Goal: Entertainment & Leisure: Consume media (video, audio)

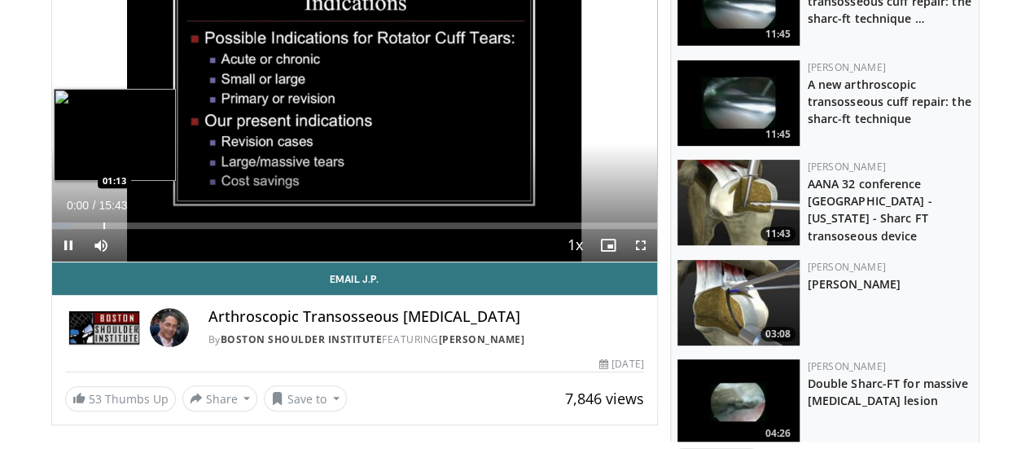
click at [62, 229] on div "Loaded : 3.18% 00:00 01:13" at bounding box center [354, 220] width 605 height 15
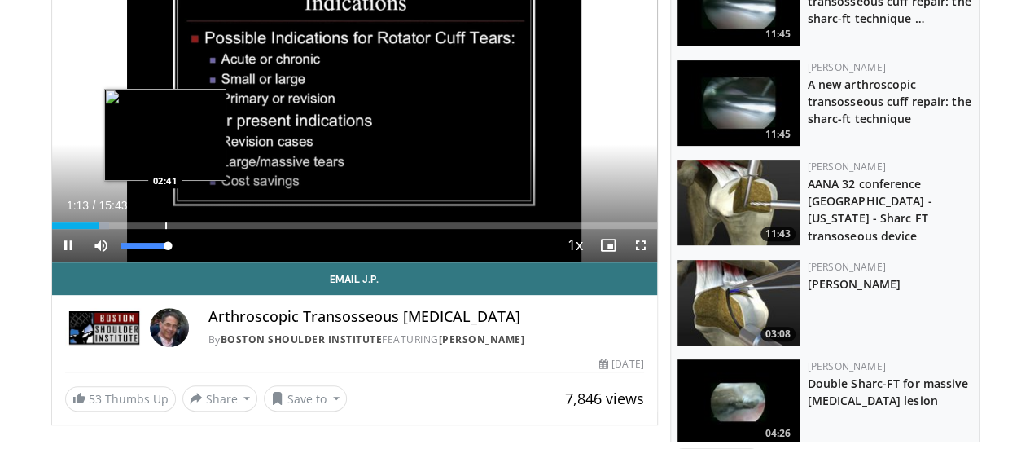
click at [158, 229] on div "Loaded : 9.51% 01:13 02:41" at bounding box center [354, 220] width 605 height 15
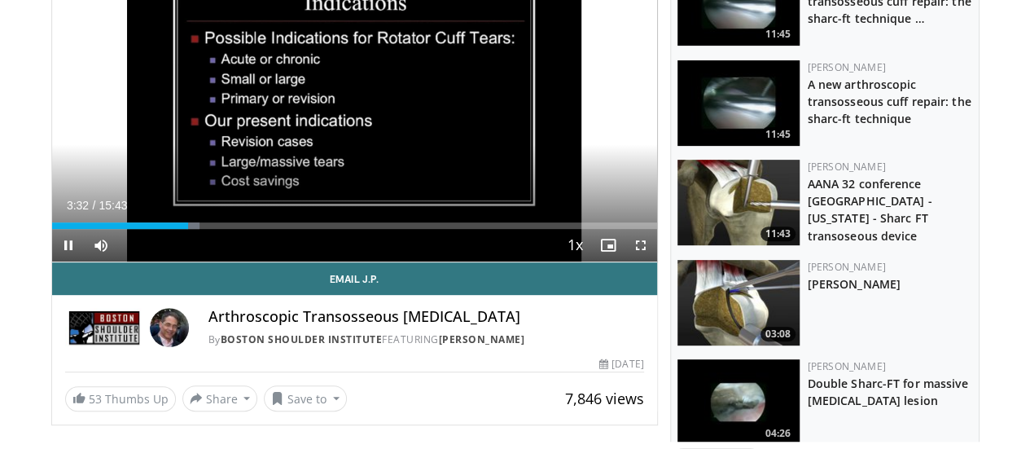
click at [252, 260] on div "Current Time 3:32 / Duration 15:43 Pause Skip Backward Skip Forward Mute 37% Lo…" at bounding box center [354, 245] width 605 height 33
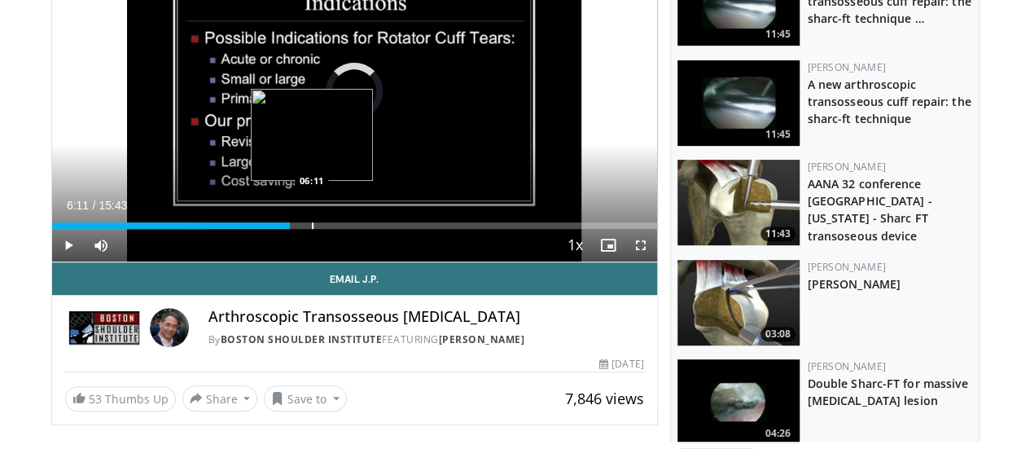
click at [312, 229] on div "Progress Bar" at bounding box center [313, 225] width 2 height 7
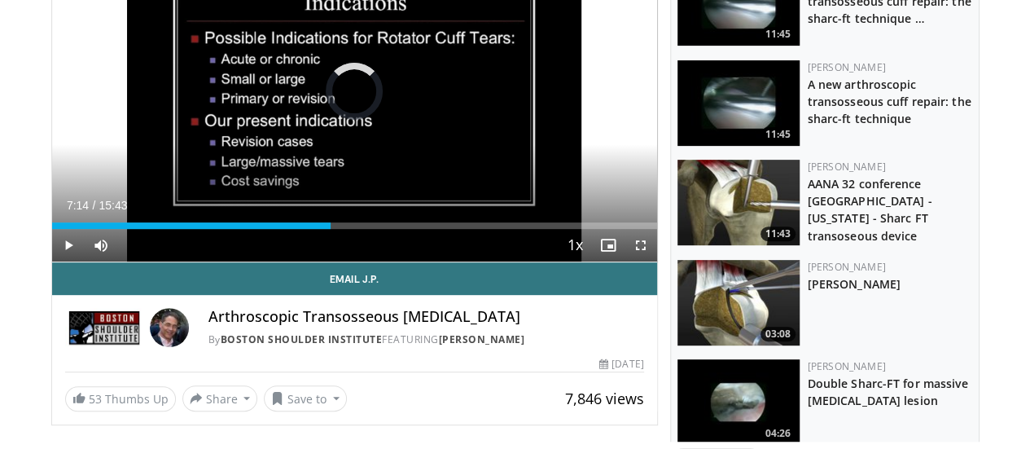
drag, startPoint x: 269, startPoint y: 253, endPoint x: 337, endPoint y: 260, distance: 67.9
click at [337, 260] on div "Current Time 7:14 / Duration 15:43 Play Skip Backward Skip Forward Mute 37% Loa…" at bounding box center [354, 245] width 605 height 33
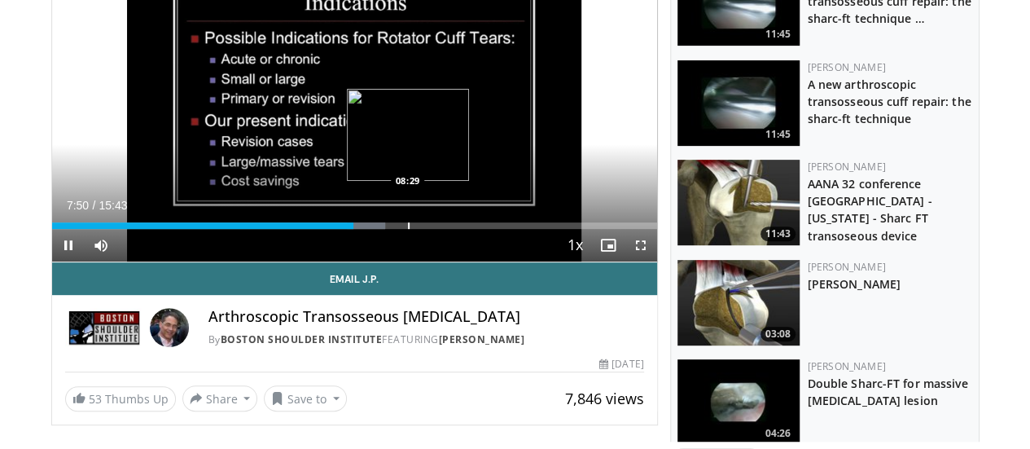
click at [408, 229] on div "Progress Bar" at bounding box center [409, 225] width 2 height 7
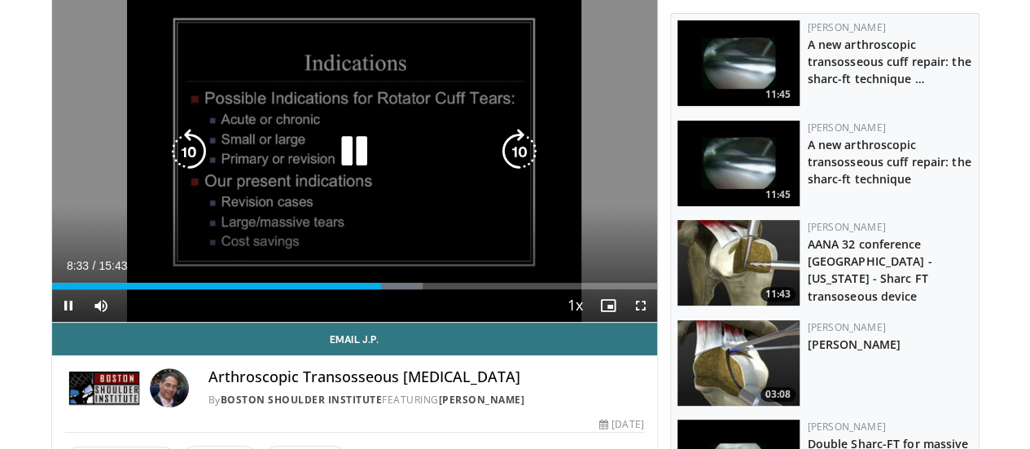
scroll to position [163, 0]
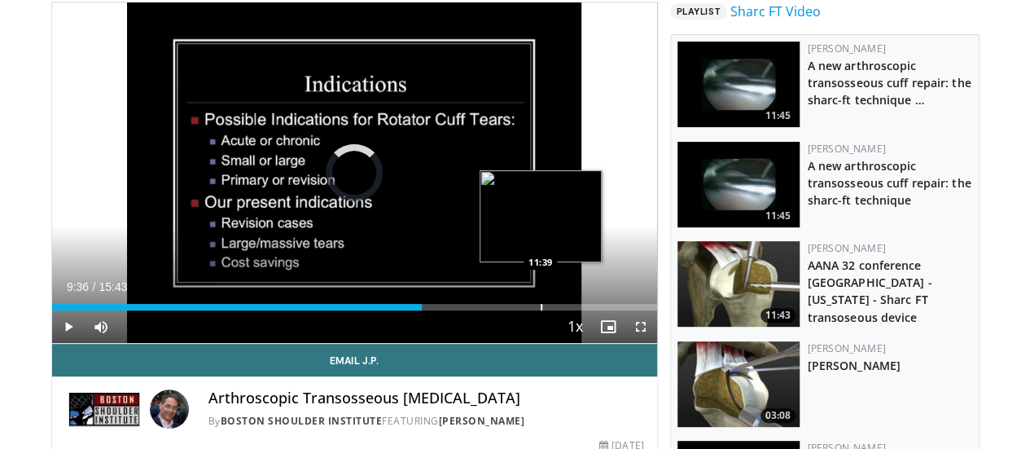
drag, startPoint x: 363, startPoint y: 338, endPoint x: 499, endPoint y: 338, distance: 136.0
click at [499, 310] on div "Loaded : 0.00% 11:38 11:39" at bounding box center [354, 307] width 605 height 7
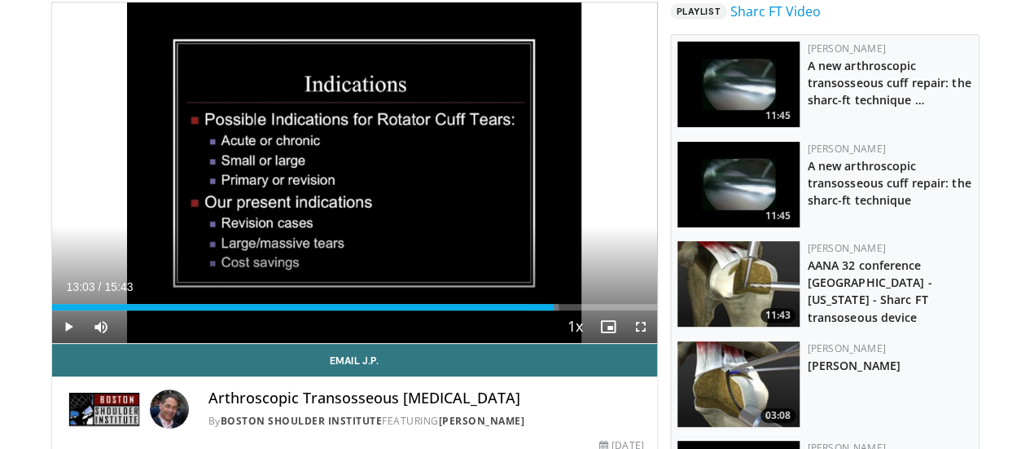
drag, startPoint x: 503, startPoint y: 339, endPoint x: 558, endPoint y: 341, distance: 54.6
click at [558, 341] on div "Current Time 13:03 / Duration 15:43 Play Skip Backward Skip Forward Mute 37% Lo…" at bounding box center [354, 326] width 605 height 33
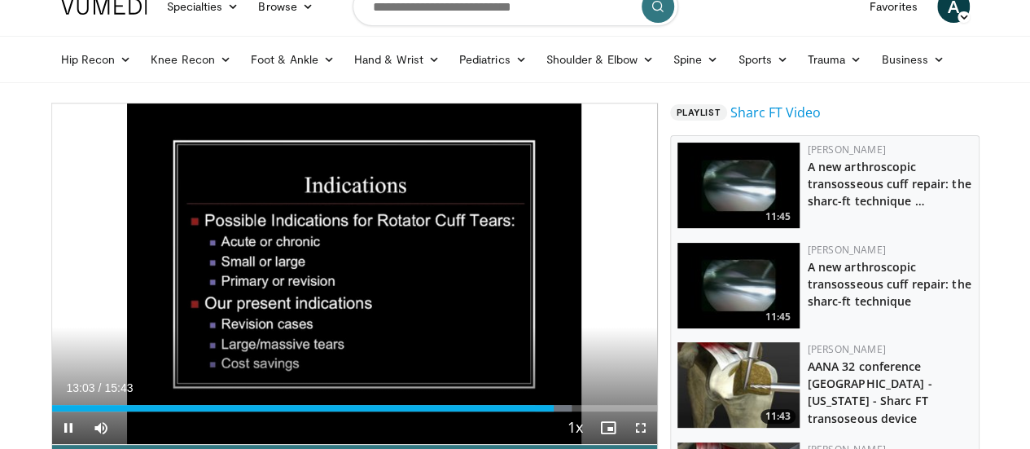
scroll to position [0, 0]
